Goal: Transaction & Acquisition: Purchase product/service

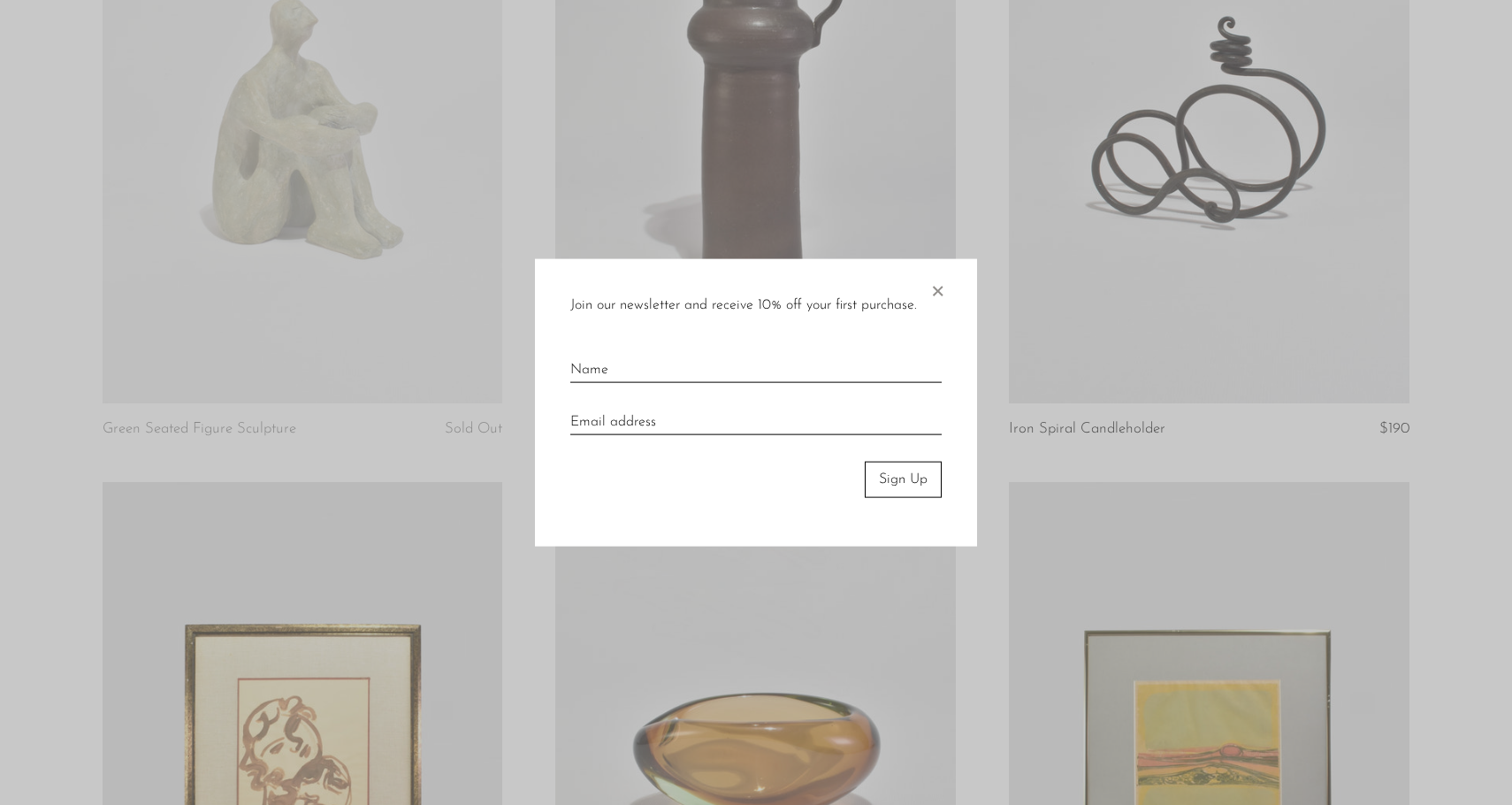
scroll to position [1017, 0]
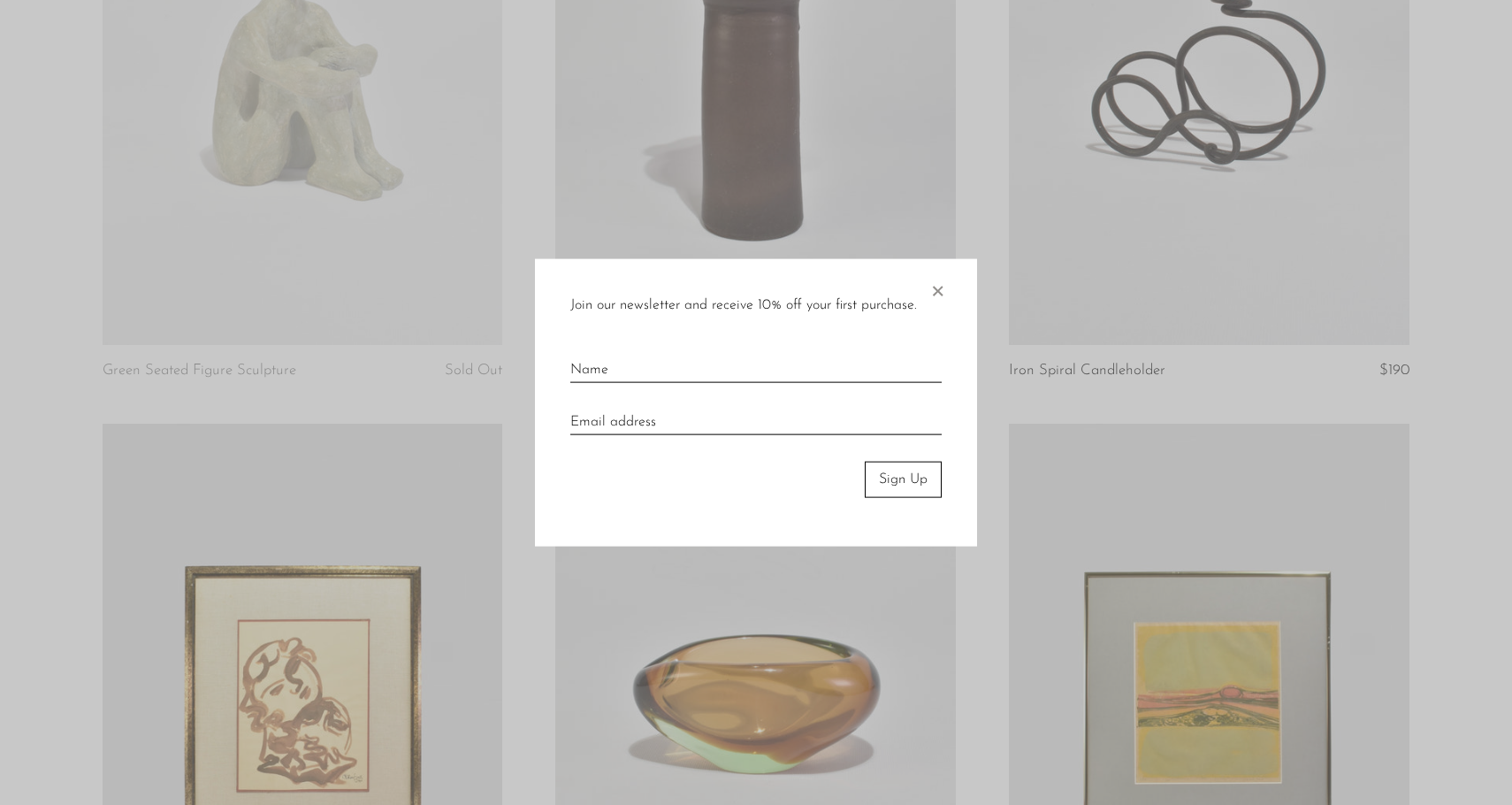
click at [944, 294] on span "×" at bounding box center [936, 287] width 17 height 57
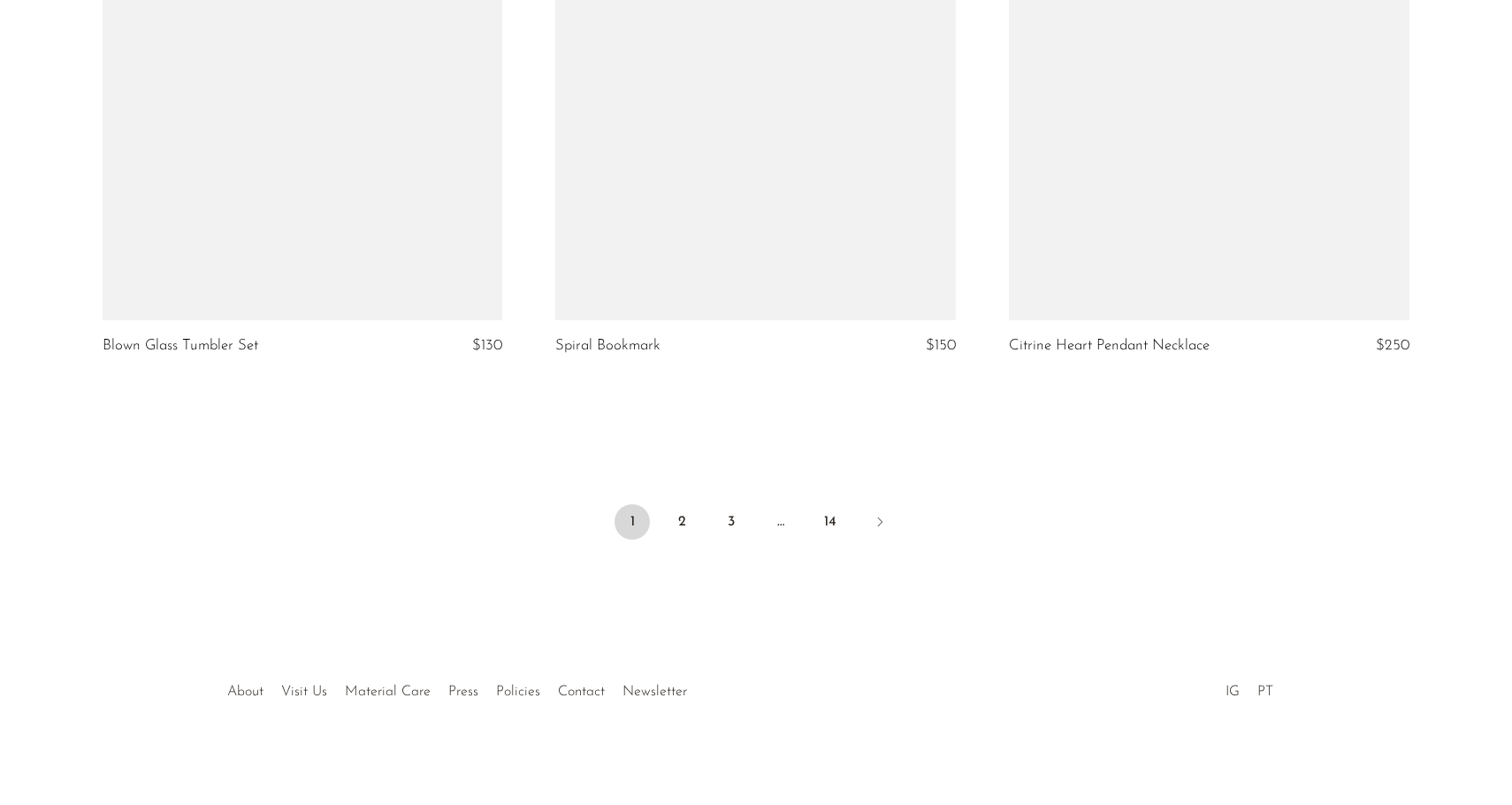
scroll to position [7447, 0]
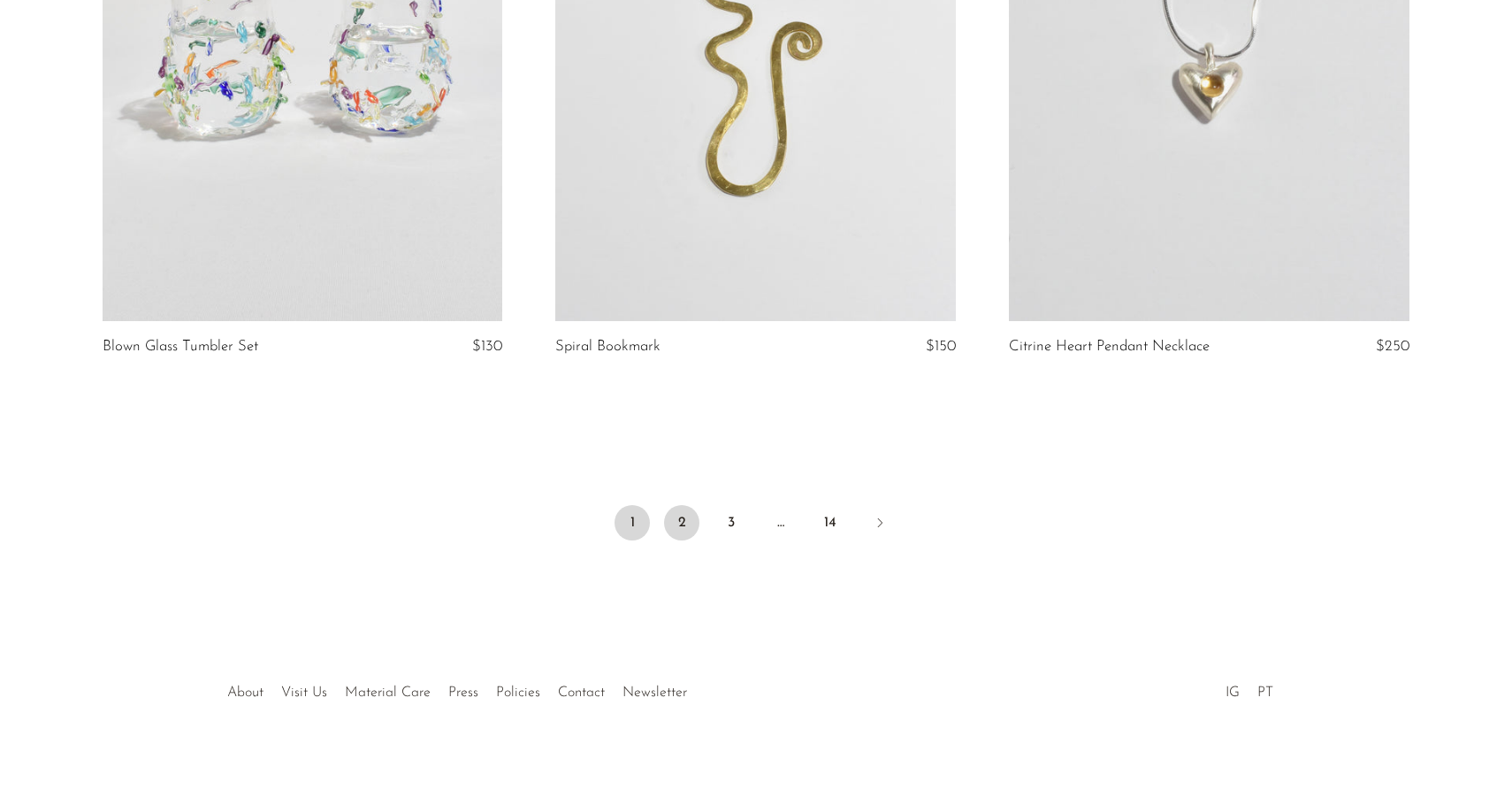
click at [689, 526] on link "2" at bounding box center [681, 522] width 36 height 36
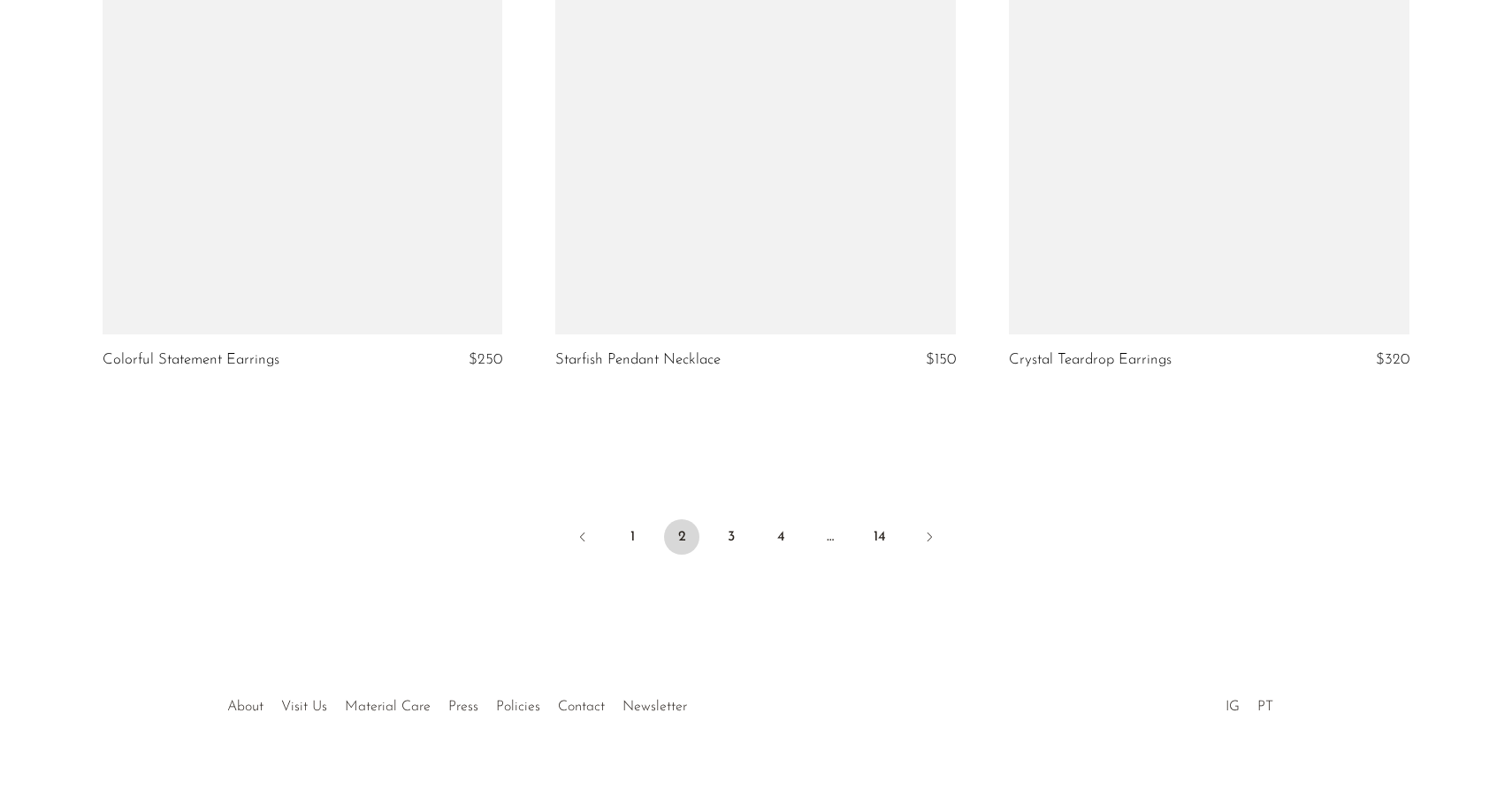
scroll to position [7420, 0]
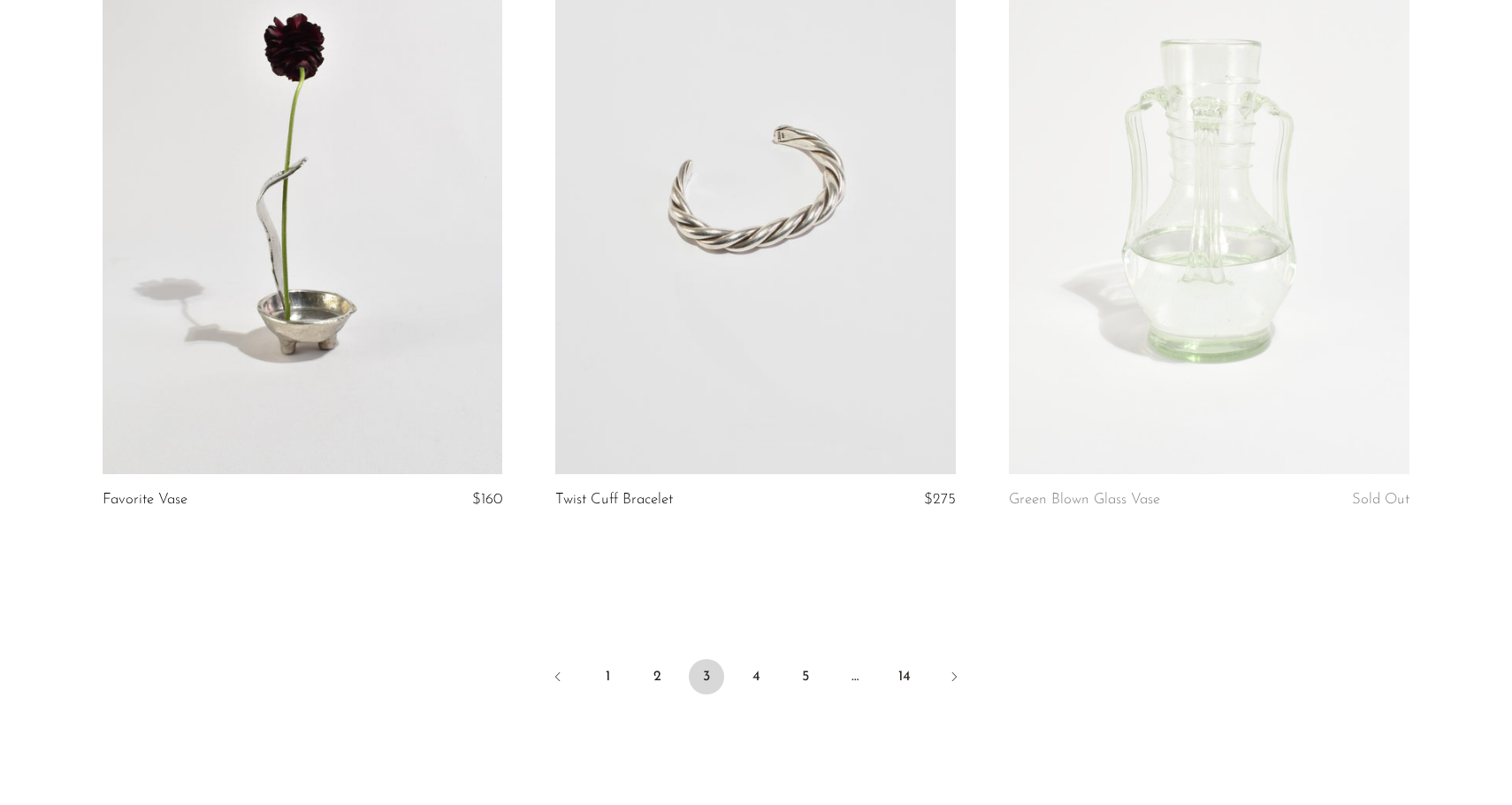
scroll to position [7284, 0]
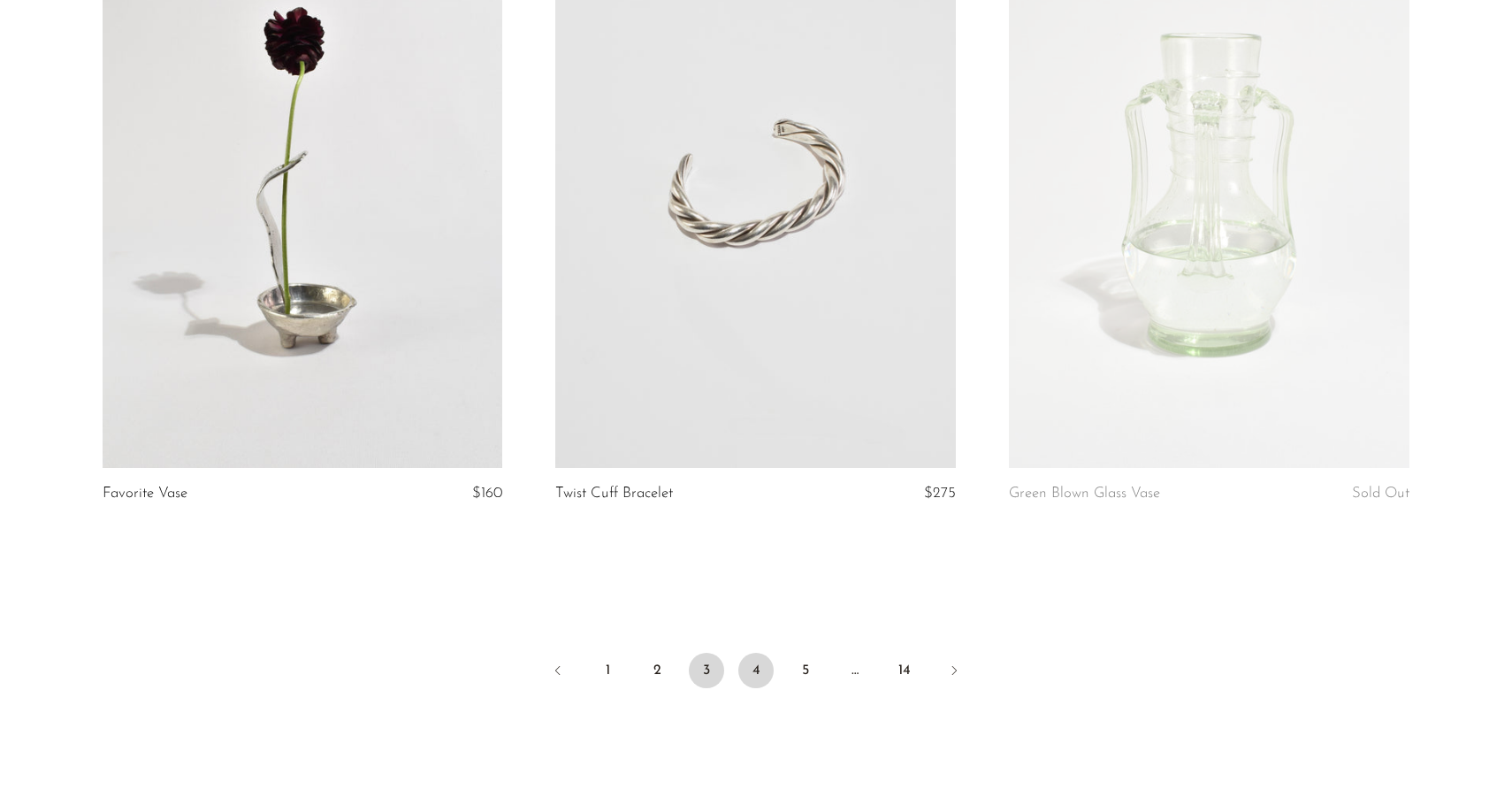
click at [756, 662] on link "4" at bounding box center [756, 670] width 36 height 36
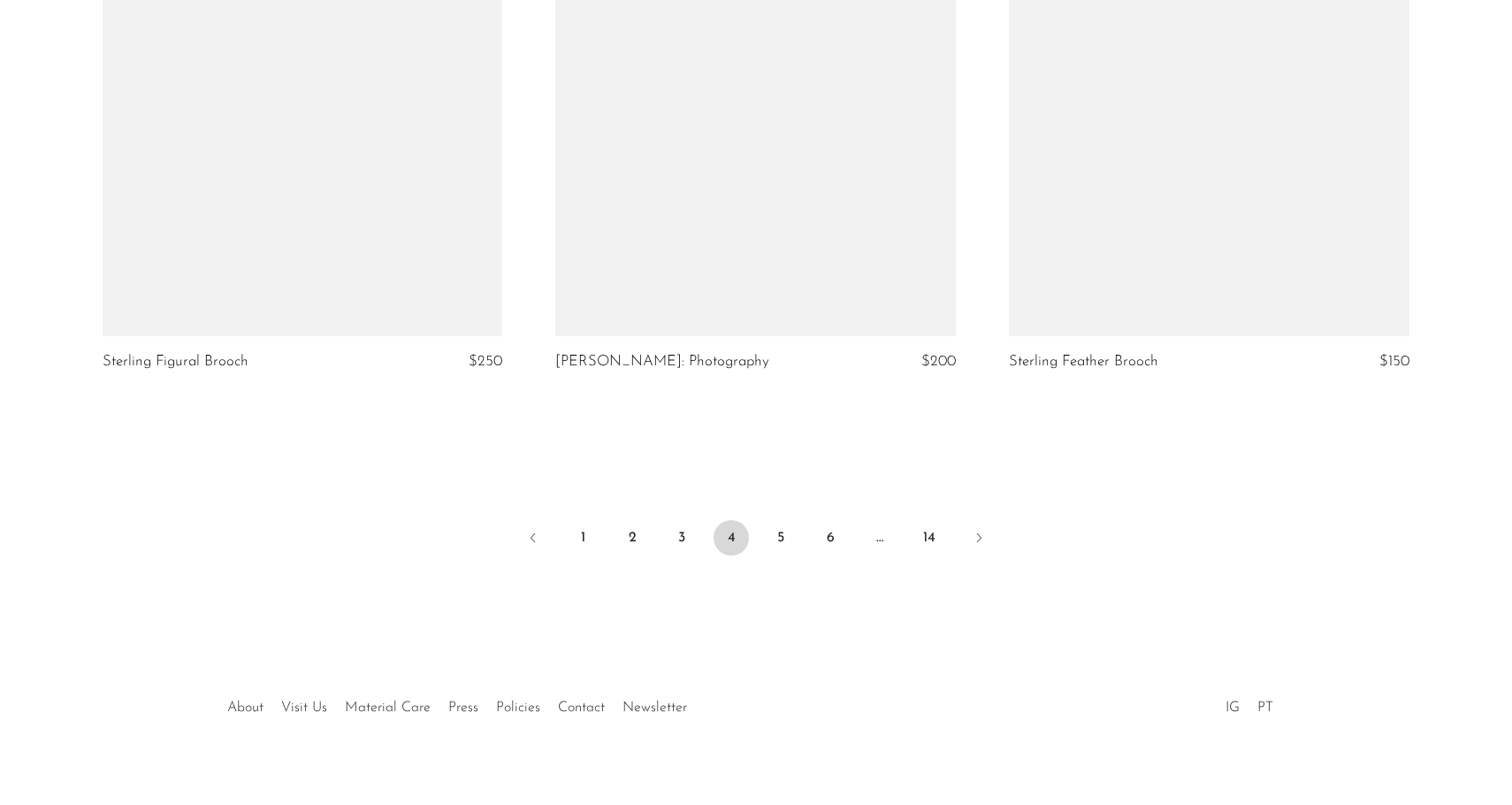
scroll to position [7432, 0]
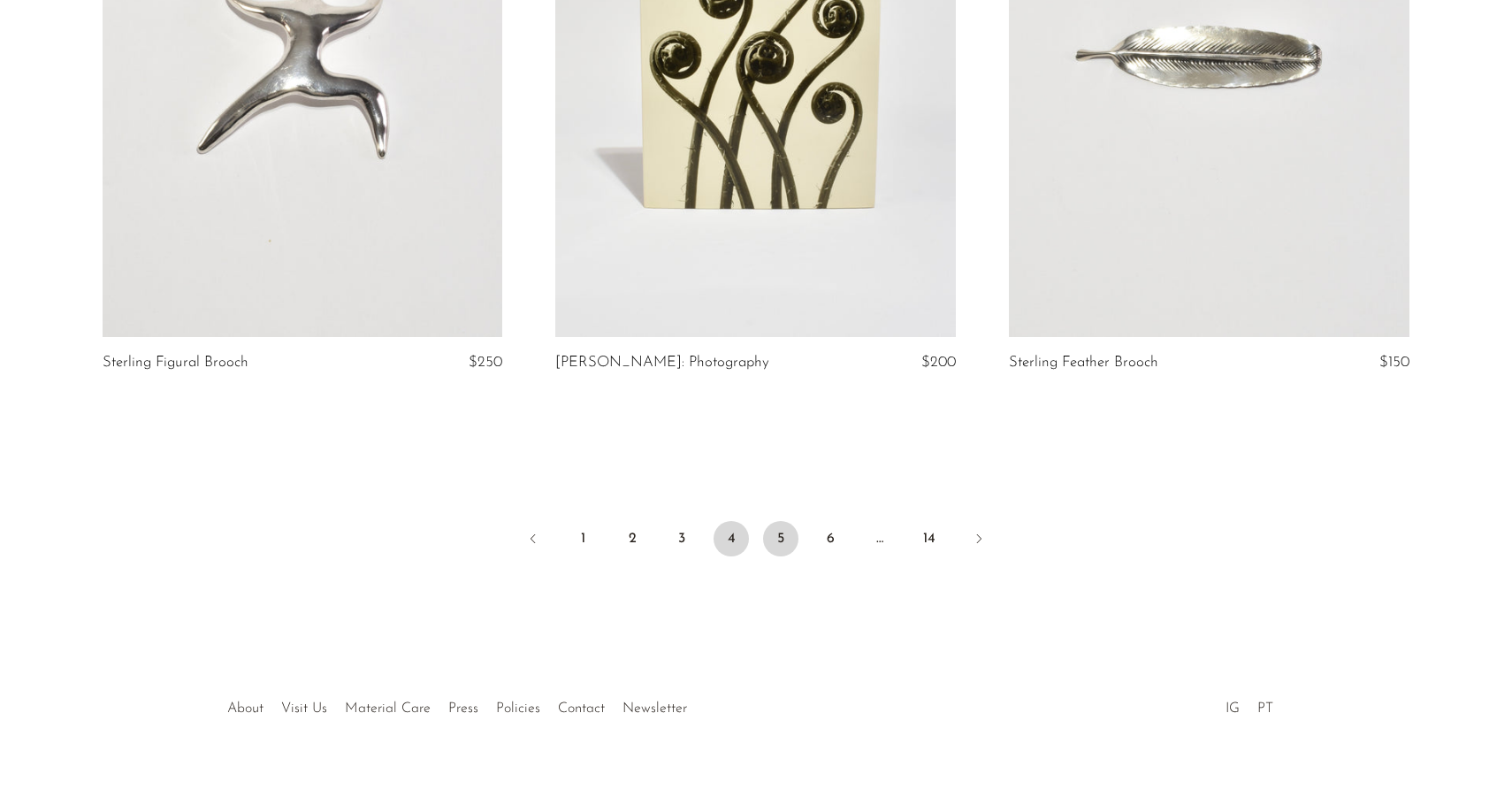
click at [781, 521] on link "5" at bounding box center [780, 538] width 36 height 36
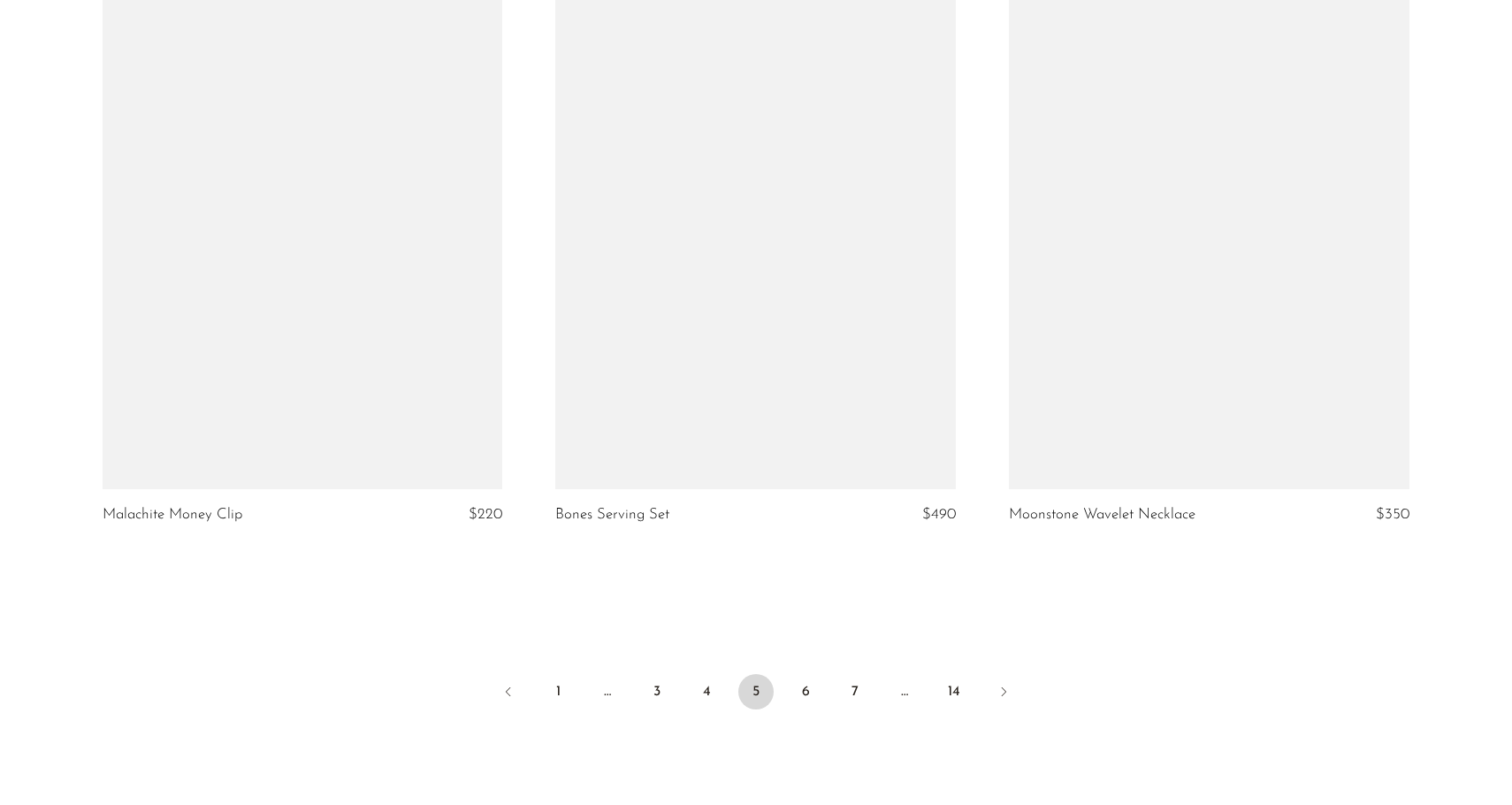
scroll to position [7297, 0]
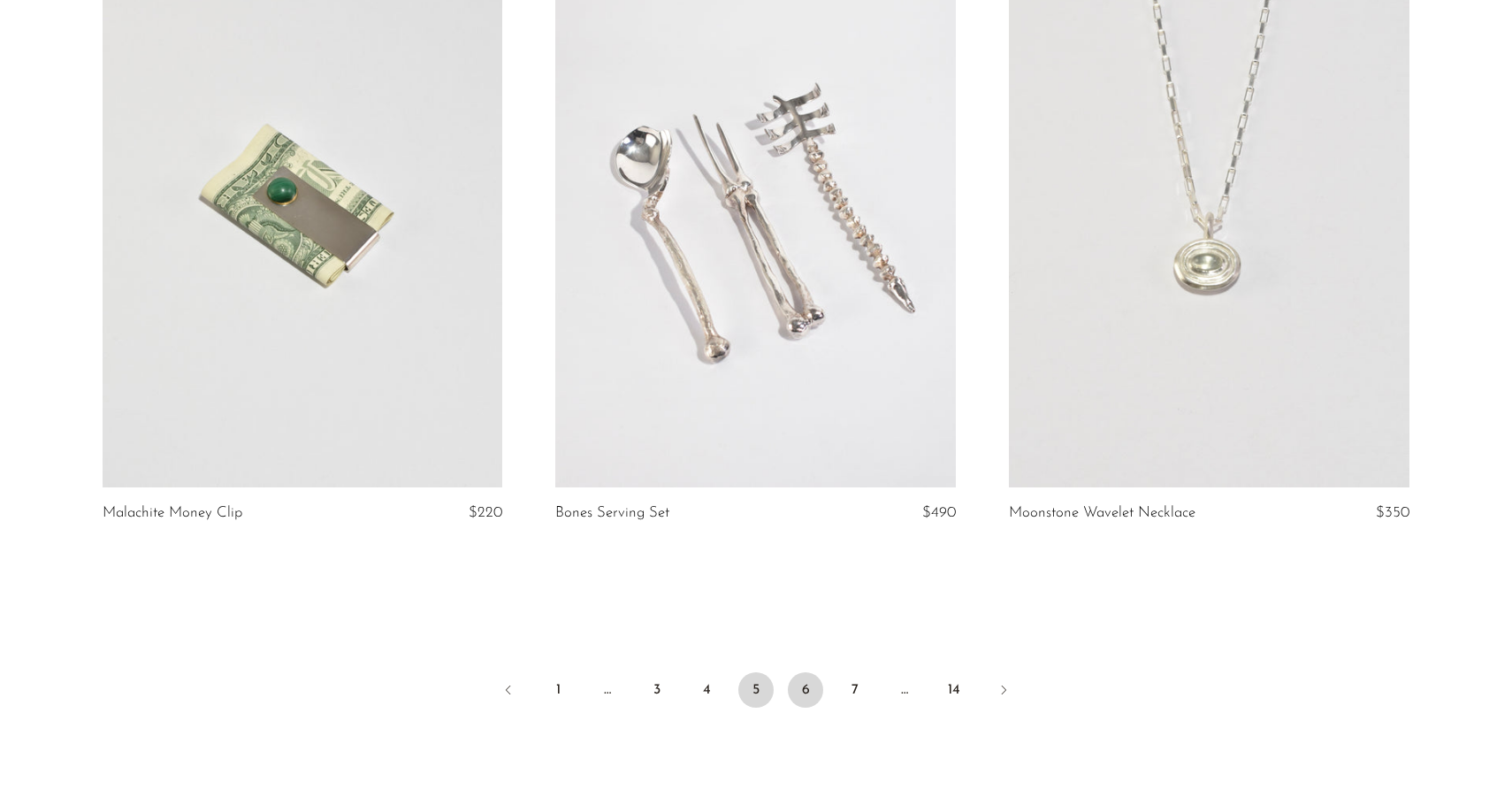
click at [792, 676] on link "6" at bounding box center [805, 689] width 36 height 36
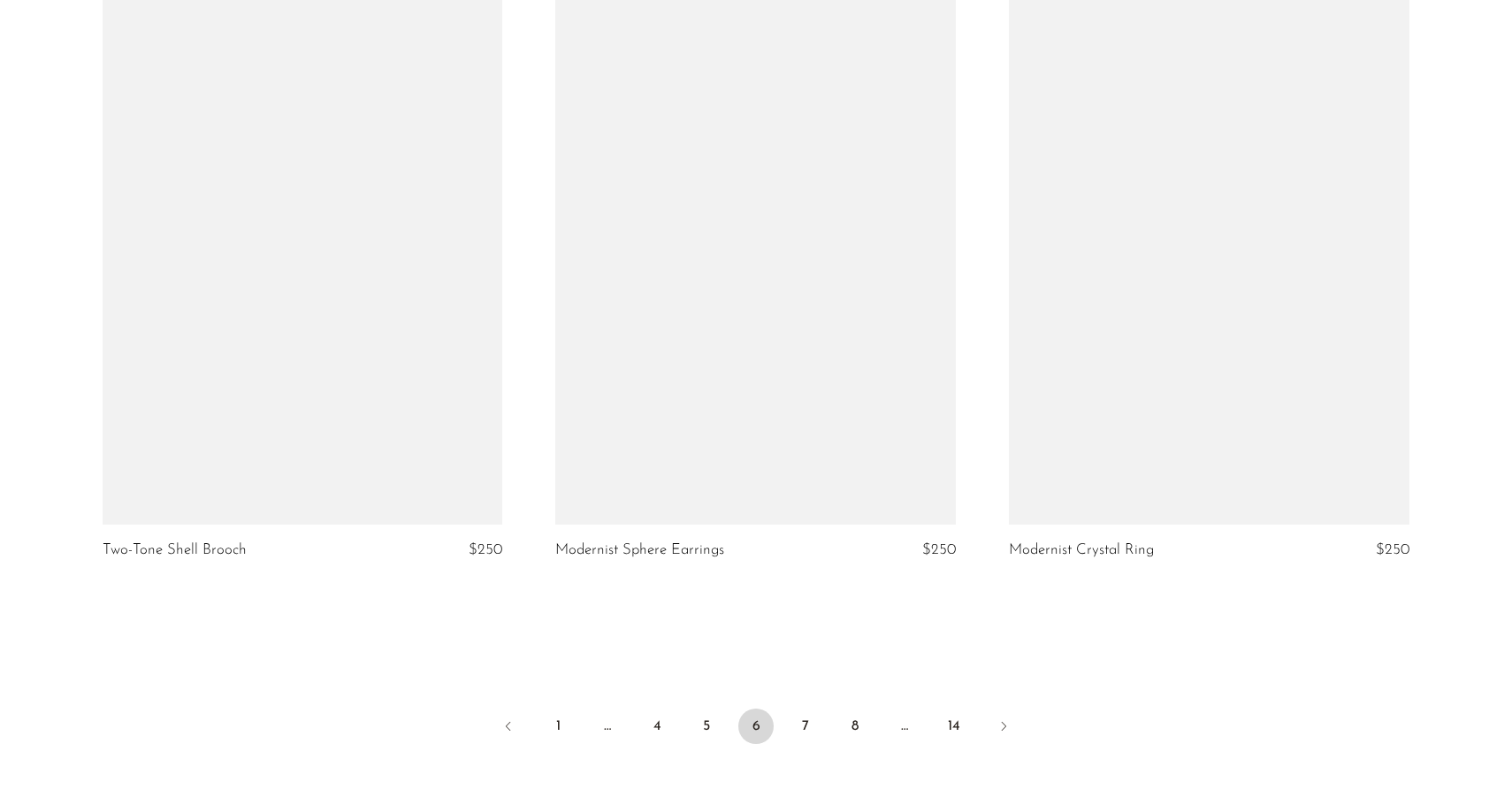
scroll to position [7270, 0]
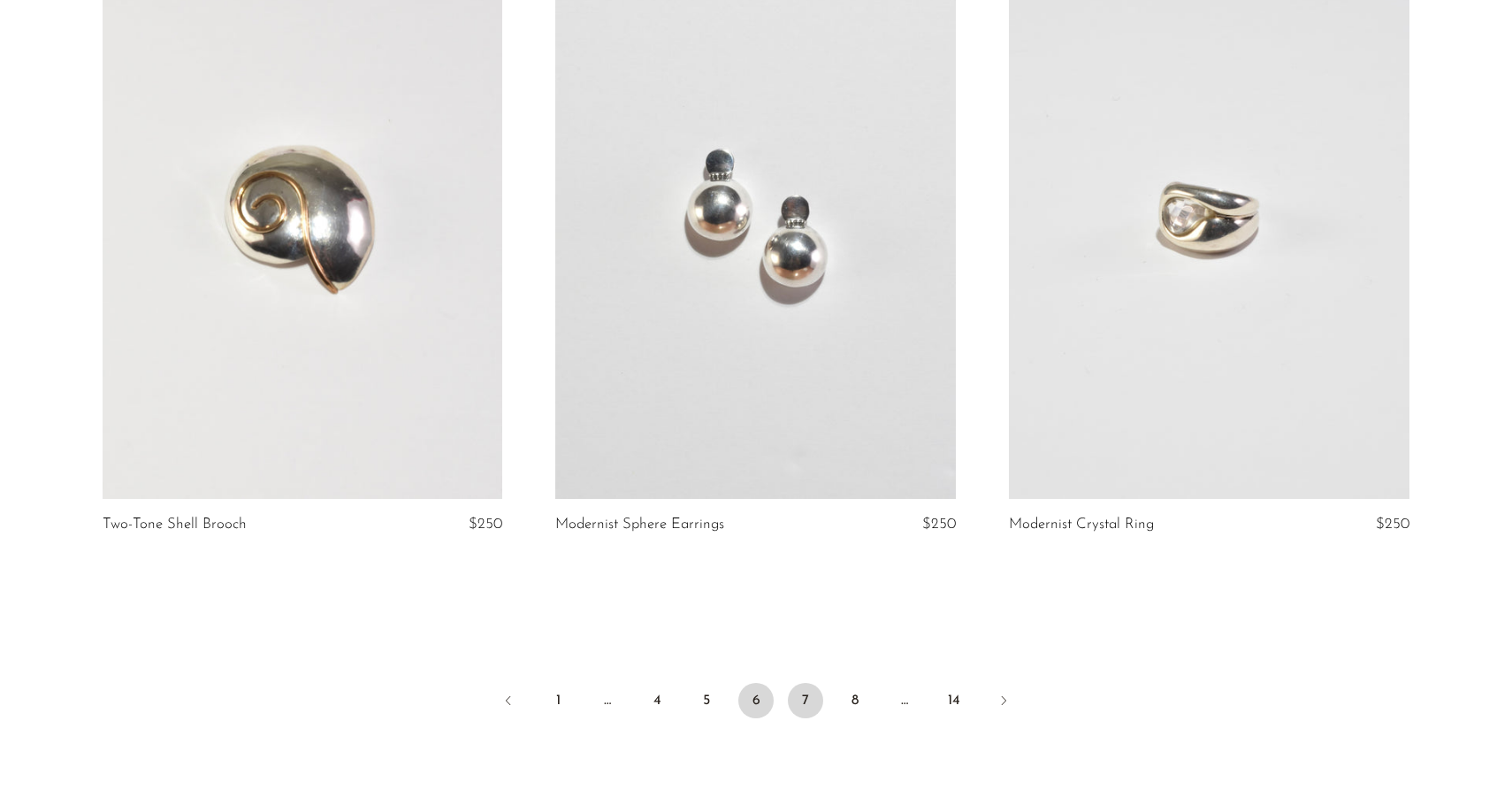
click at [814, 686] on link "7" at bounding box center [805, 700] width 36 height 36
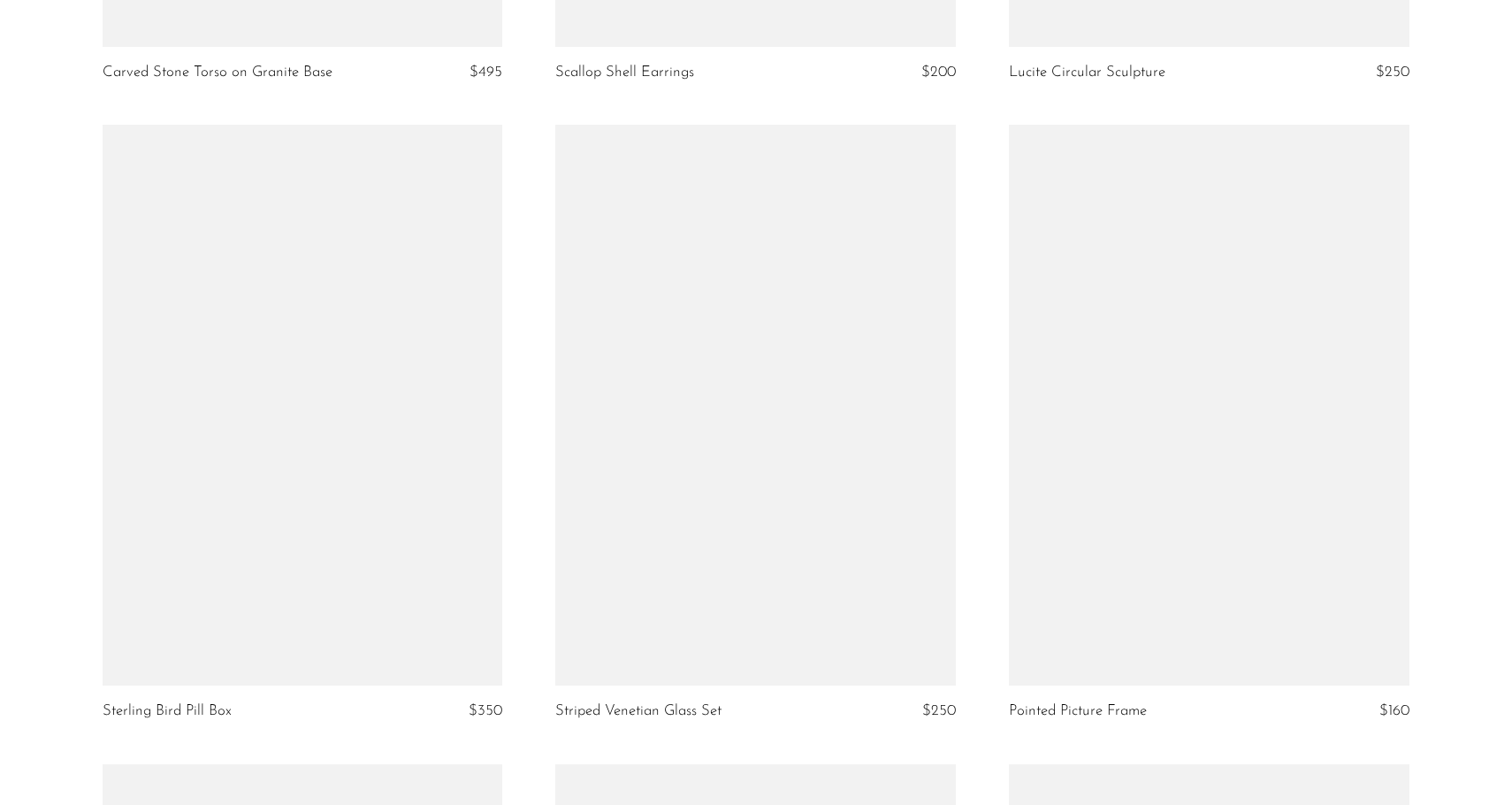
scroll to position [2591, 0]
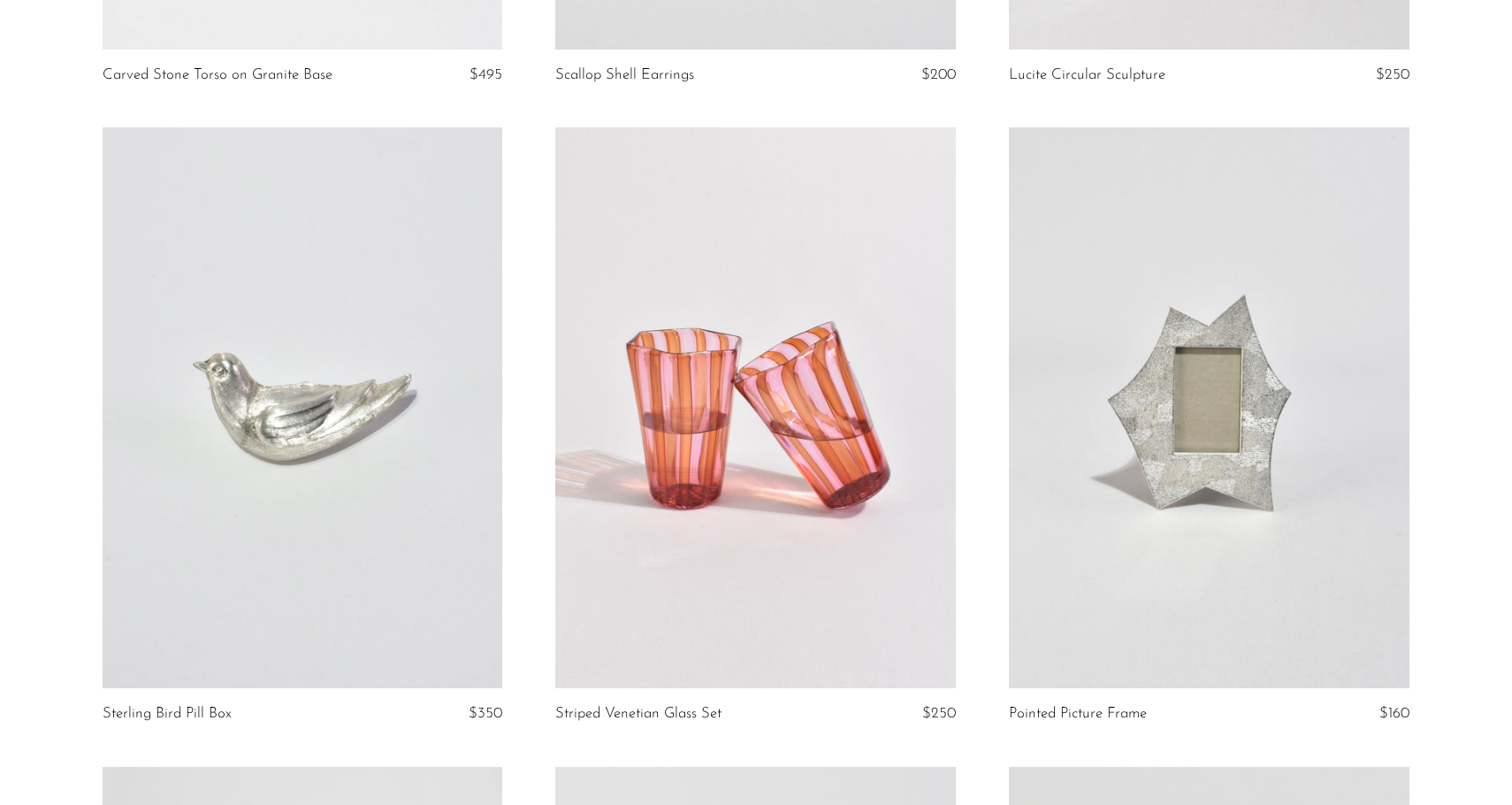
click at [1140, 538] on link at bounding box center [1209, 408] width 400 height 561
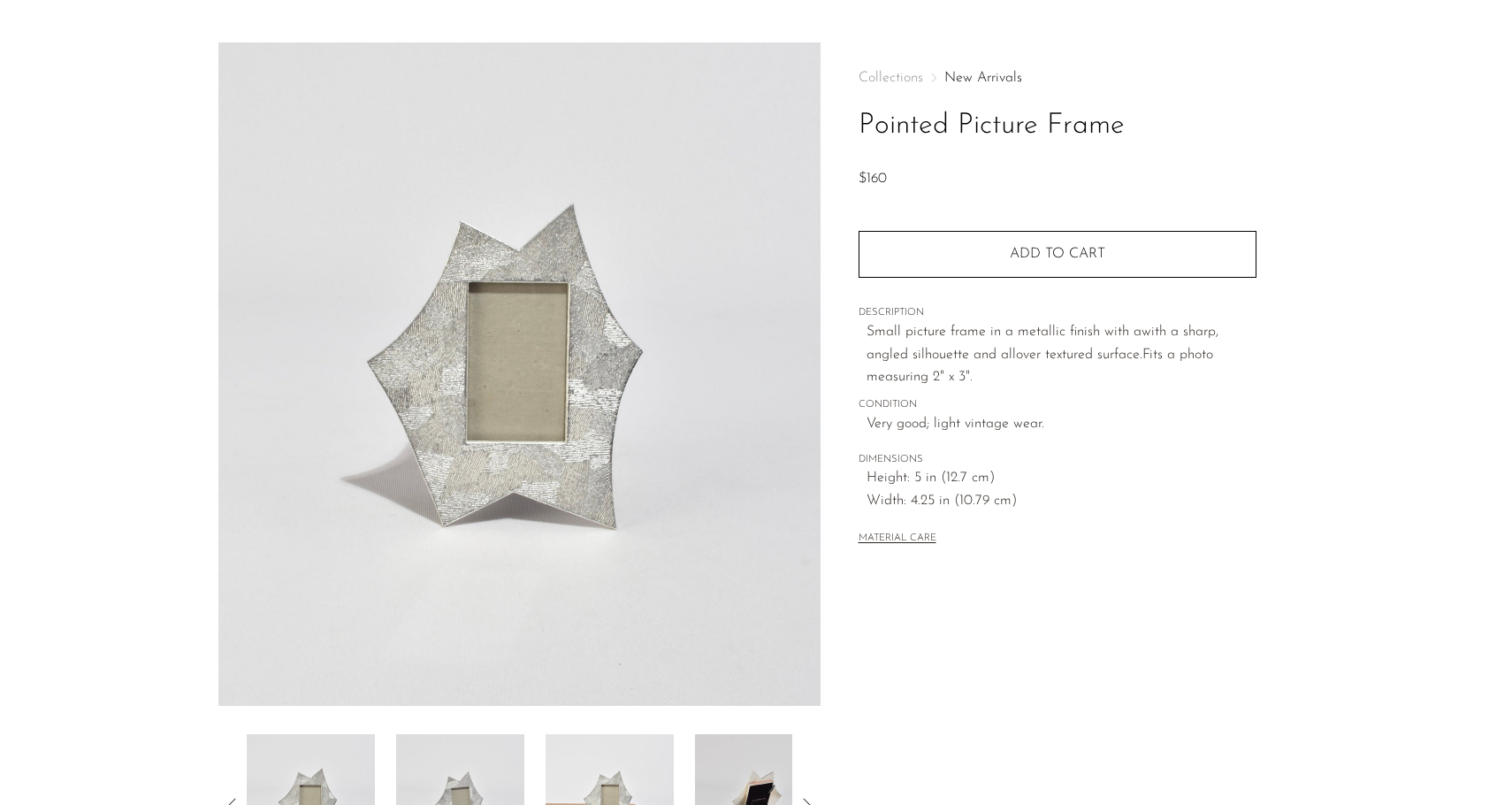
scroll to position [55, 0]
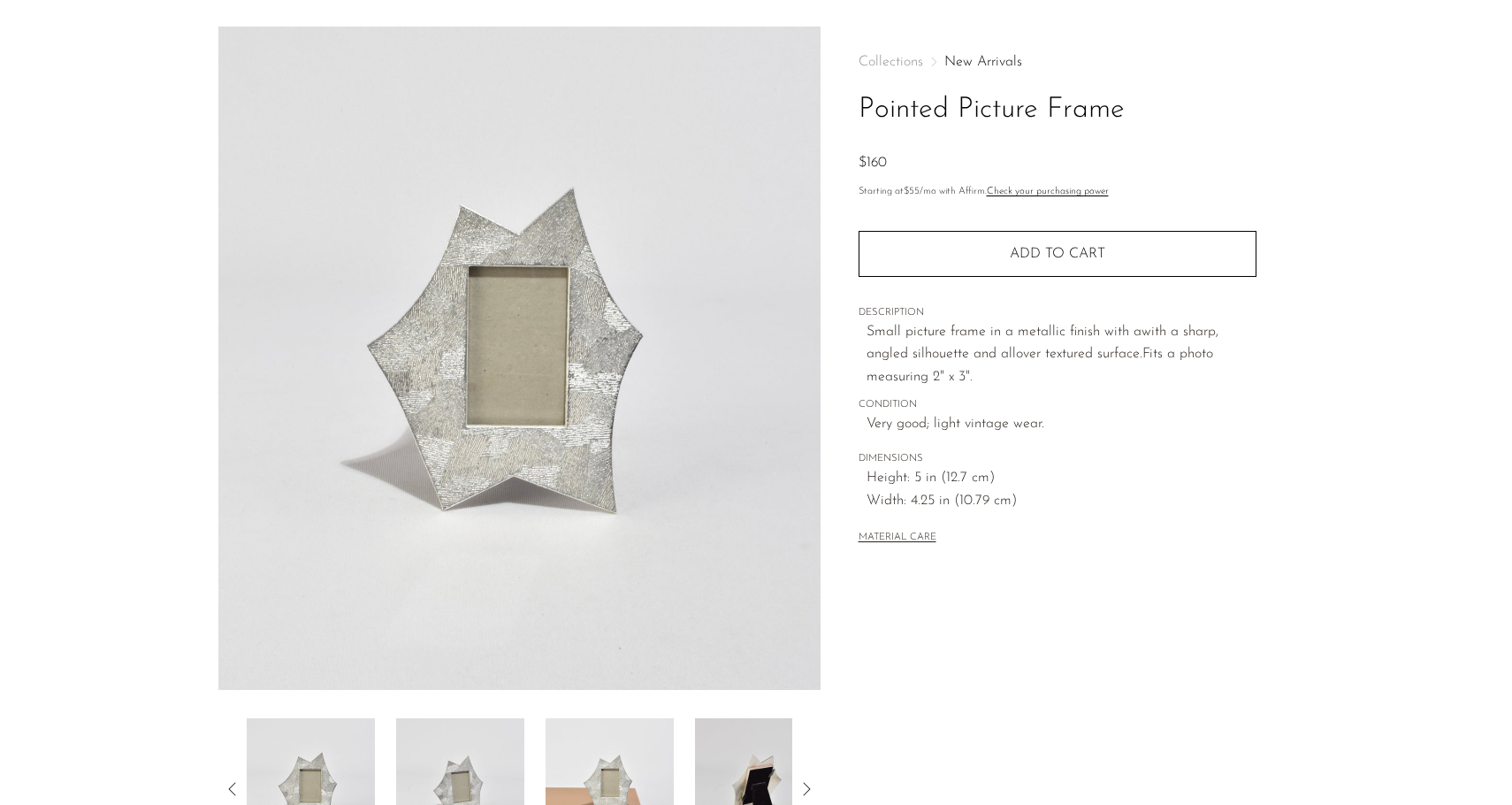
click at [481, 773] on img at bounding box center [460, 789] width 129 height 141
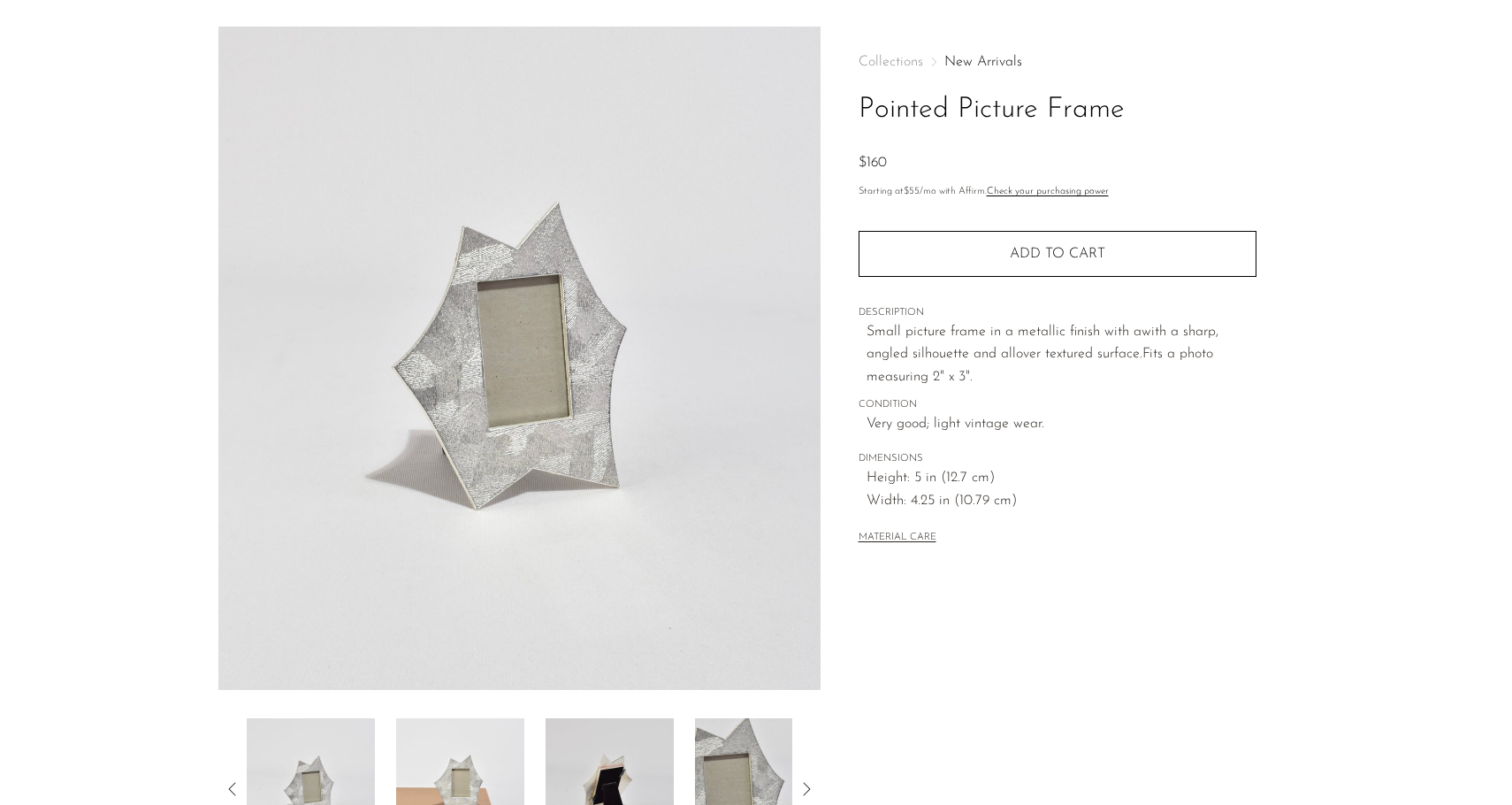
click at [485, 767] on img at bounding box center [460, 789] width 129 height 141
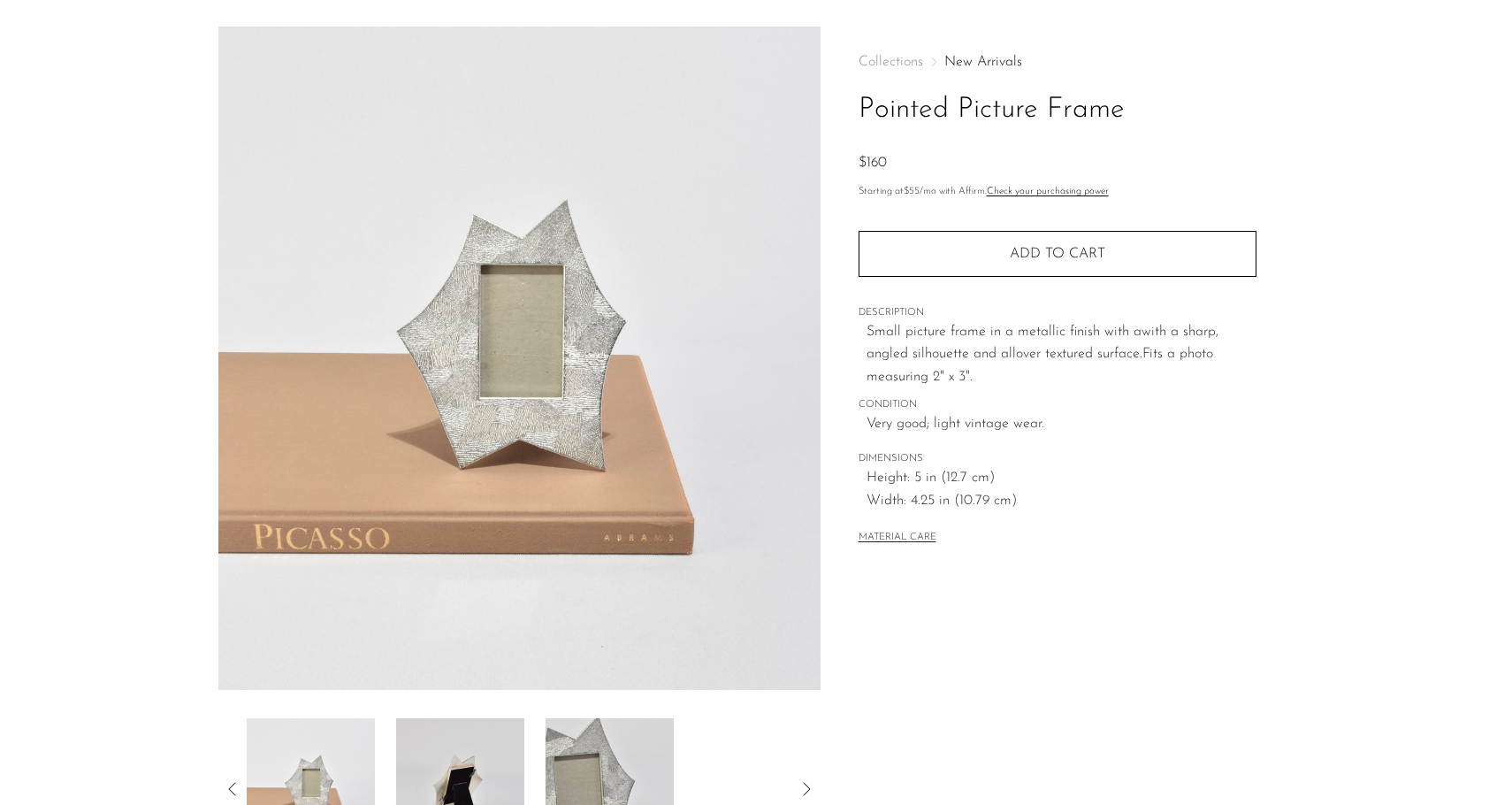
click at [485, 767] on img at bounding box center [460, 789] width 129 height 141
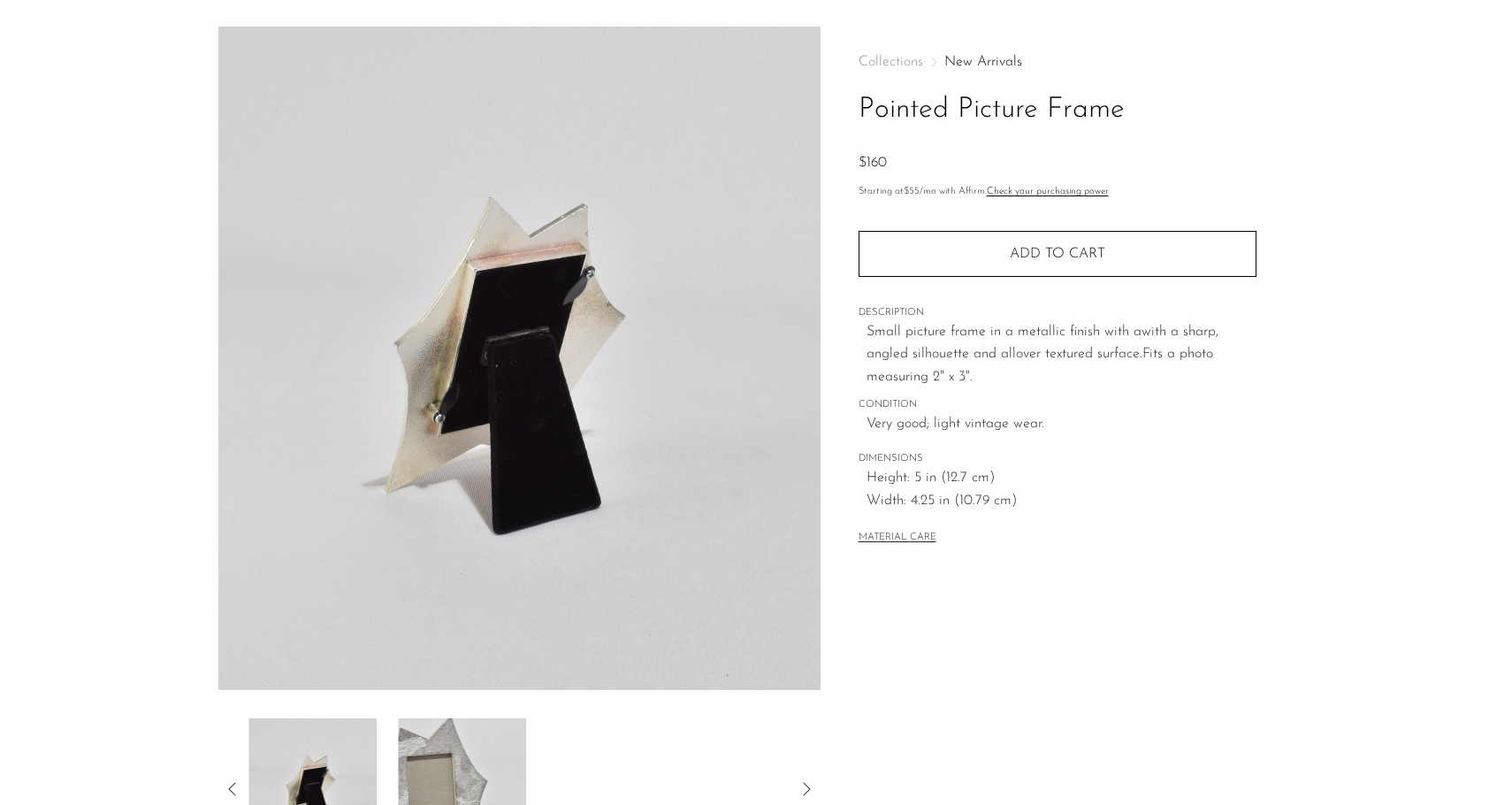
click at [498, 765] on img at bounding box center [461, 789] width 129 height 141
